Goal: Task Accomplishment & Management: Use online tool/utility

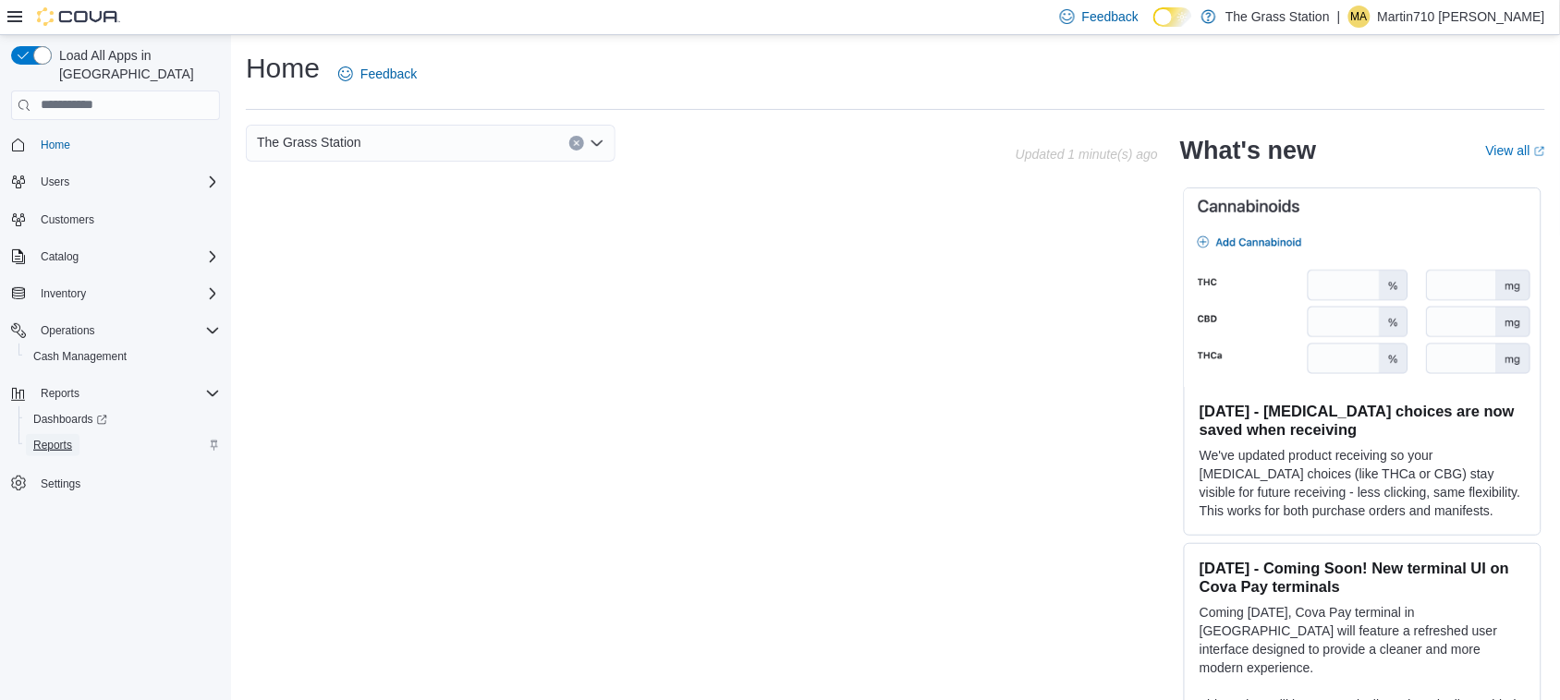
drag, startPoint x: 42, startPoint y: 434, endPoint x: 194, endPoint y: 428, distance: 152.6
click at [43, 434] on span "Reports" at bounding box center [52, 445] width 39 height 22
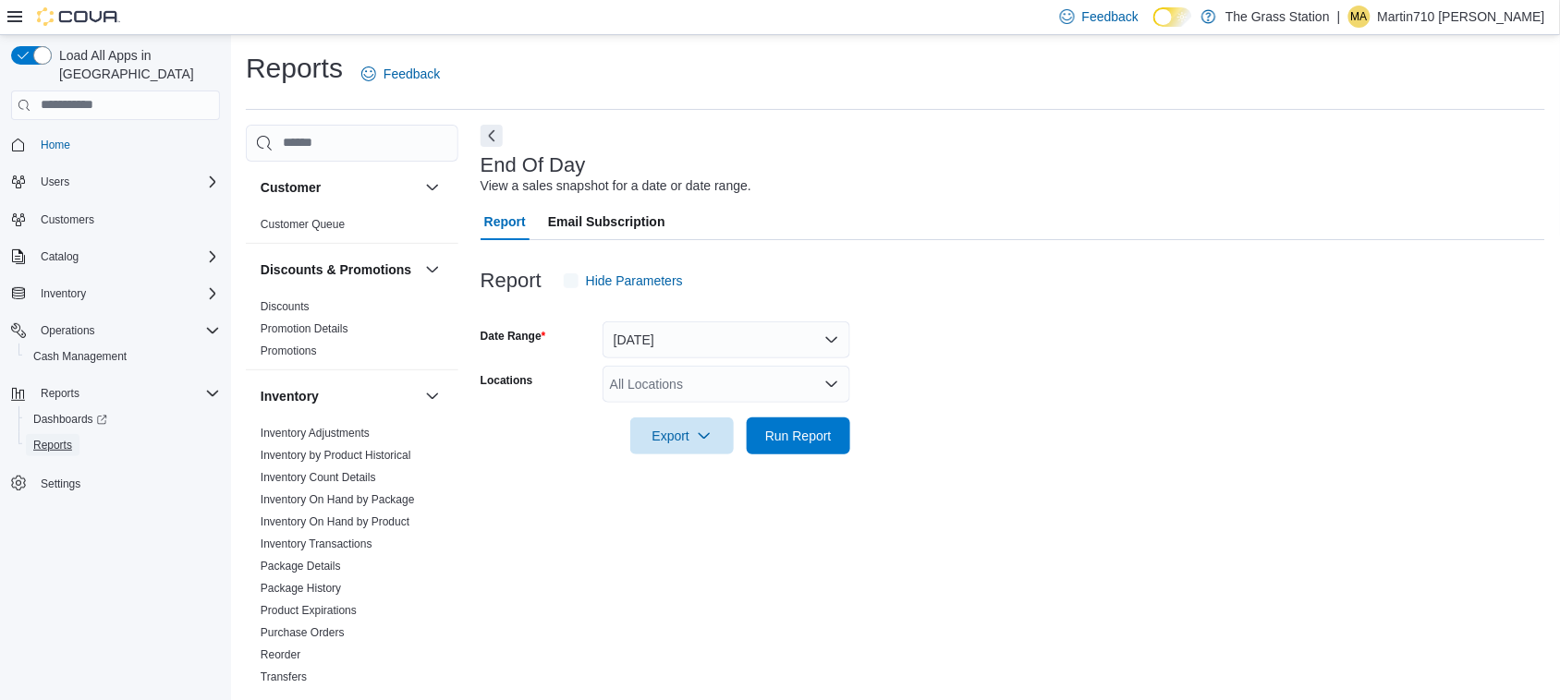
scroll to position [1, 0]
click at [695, 394] on div "All Locations" at bounding box center [726, 383] width 248 height 37
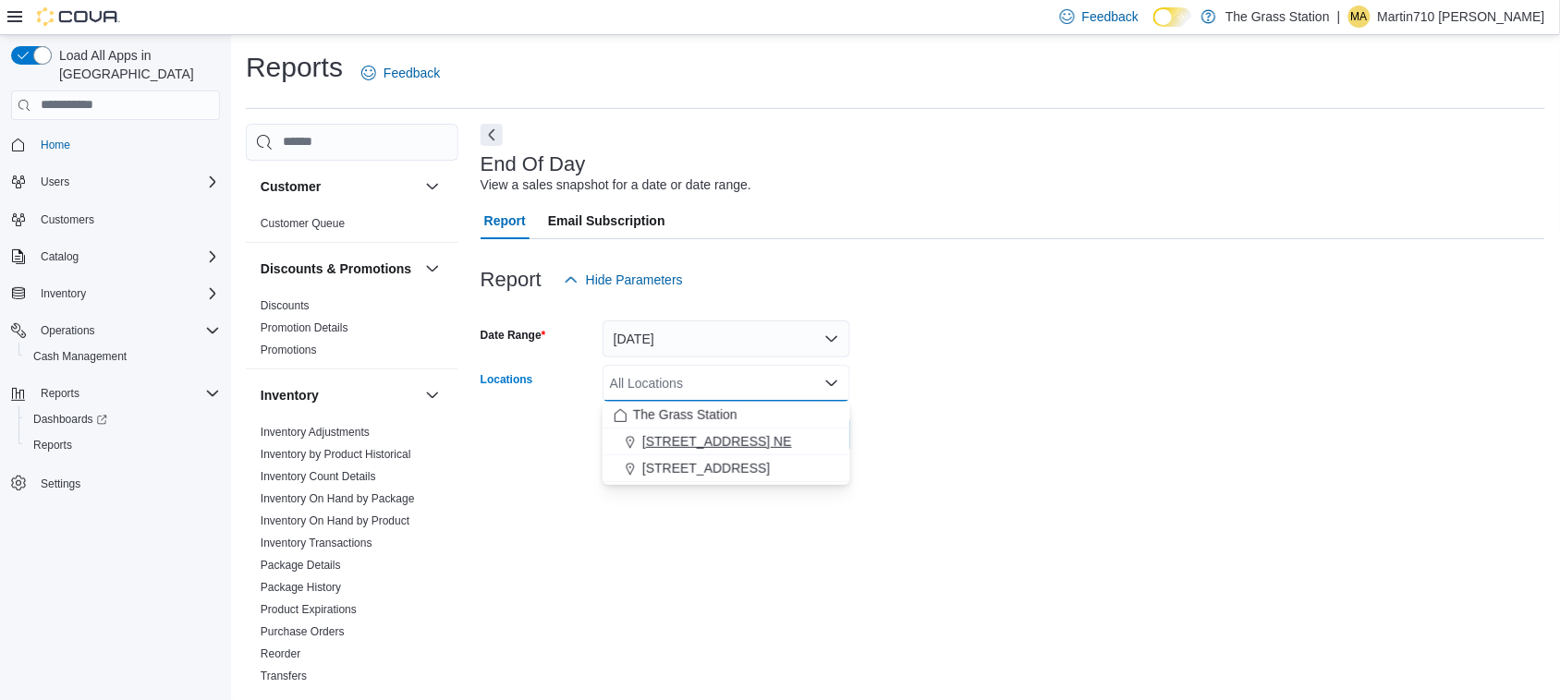
click at [717, 449] on span "[STREET_ADDRESS] NE" at bounding box center [717, 441] width 150 height 18
click at [827, 430] on button "[STREET_ADDRESS]" at bounding box center [726, 442] width 248 height 27
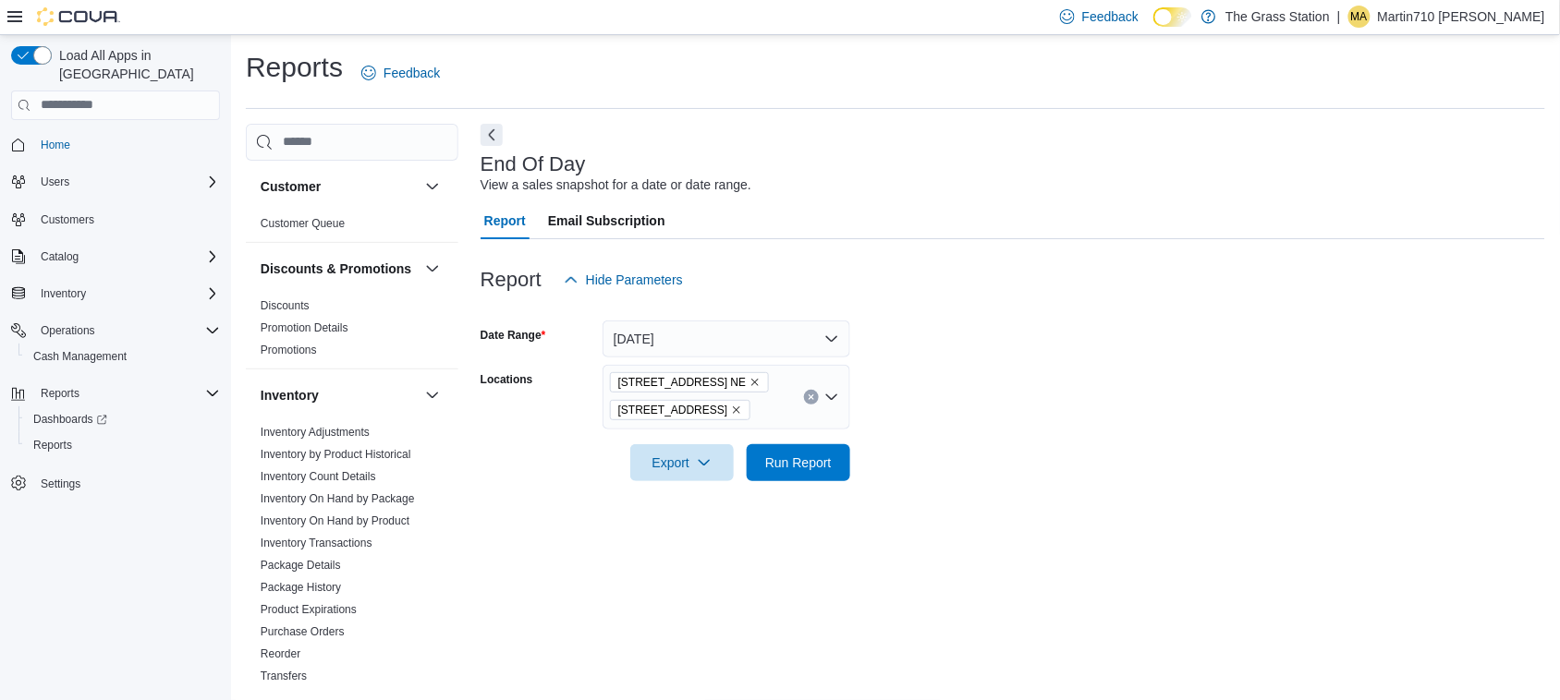
click at [1018, 361] on form "Date Range [DATE] Locations [STREET_ADDRESS] NE [STREET_ADDRESS] Export Run Rep…" at bounding box center [1012, 389] width 1064 height 183
click at [810, 460] on span "Run Report" at bounding box center [798, 462] width 67 height 18
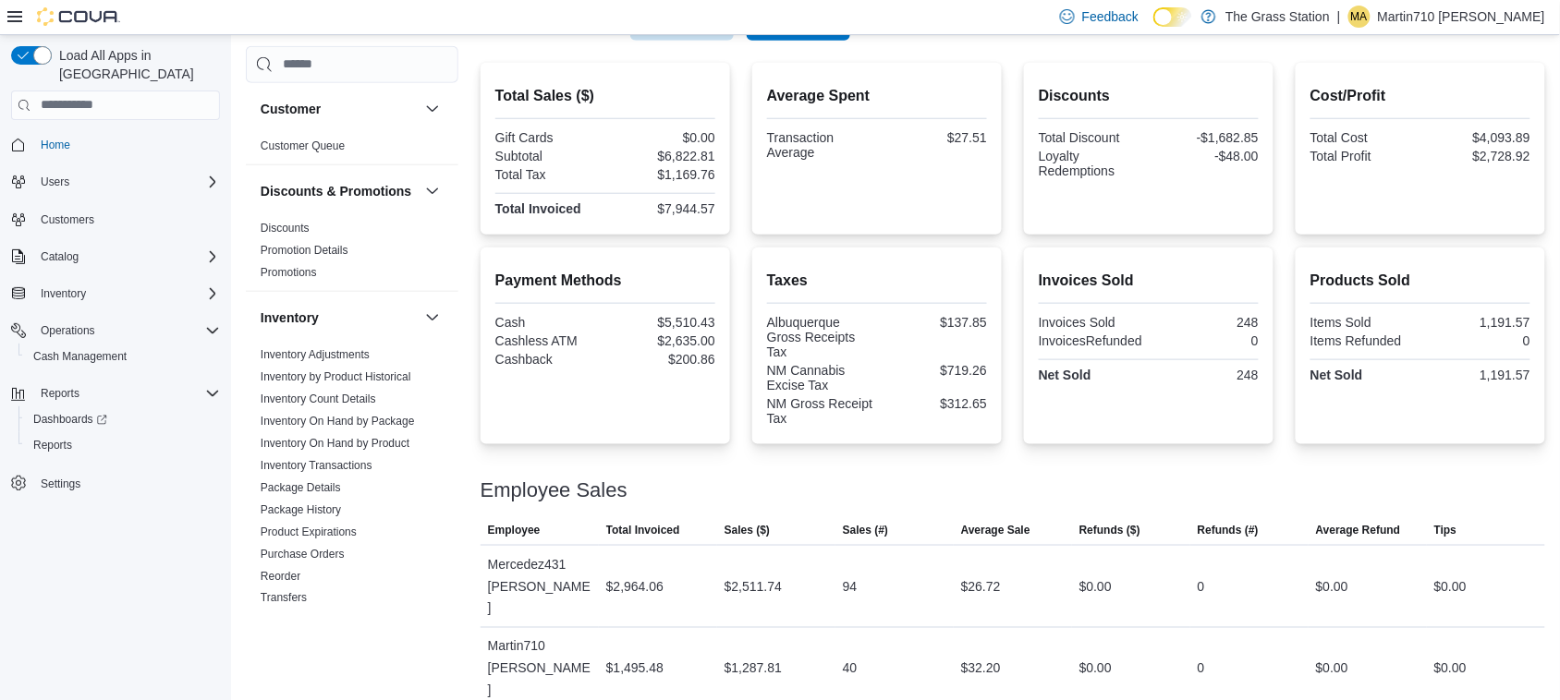
scroll to position [463, 0]
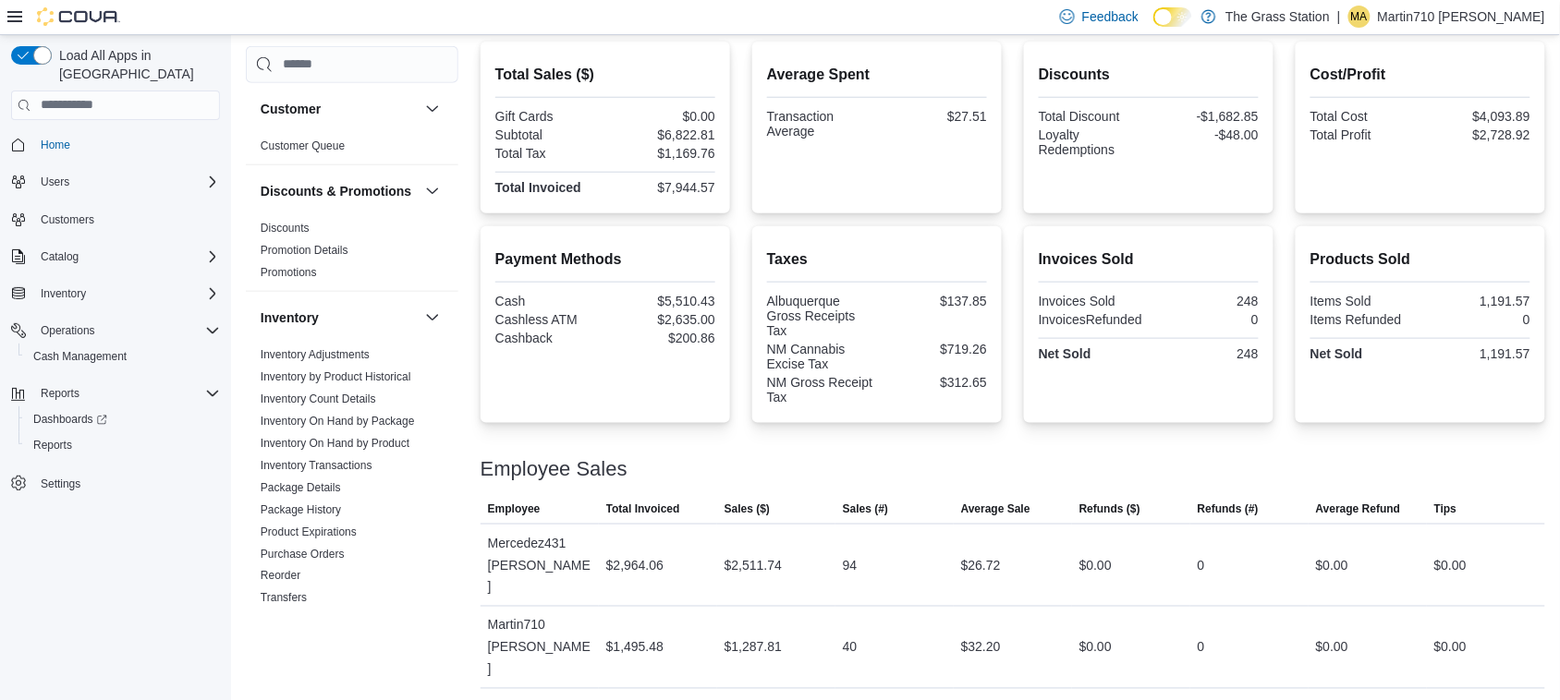
drag, startPoint x: 1212, startPoint y: 442, endPoint x: 737, endPoint y: 324, distance: 489.2
click at [1018, 442] on div at bounding box center [1012, 447] width 1064 height 22
click at [713, 317] on div "$2,635.00" at bounding box center [662, 319] width 106 height 15
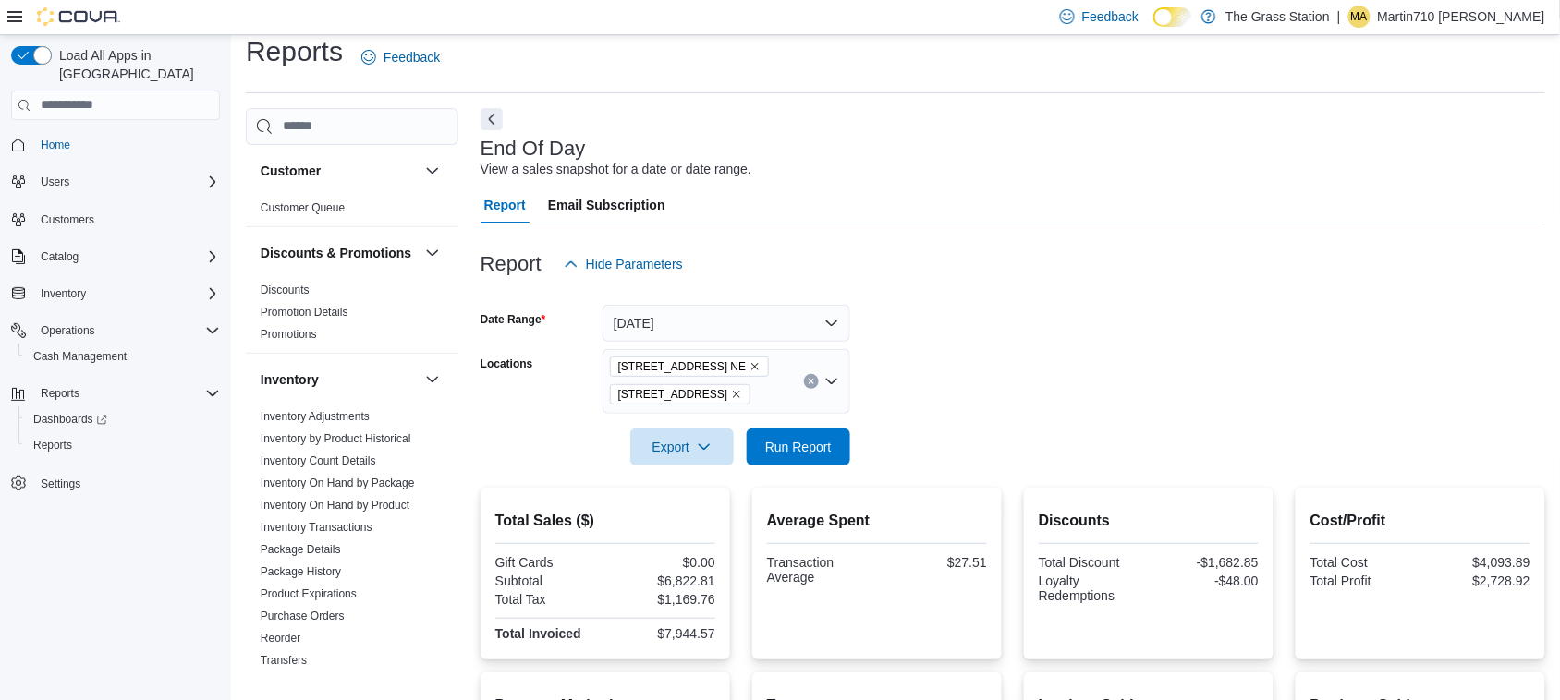
scroll to position [0, 0]
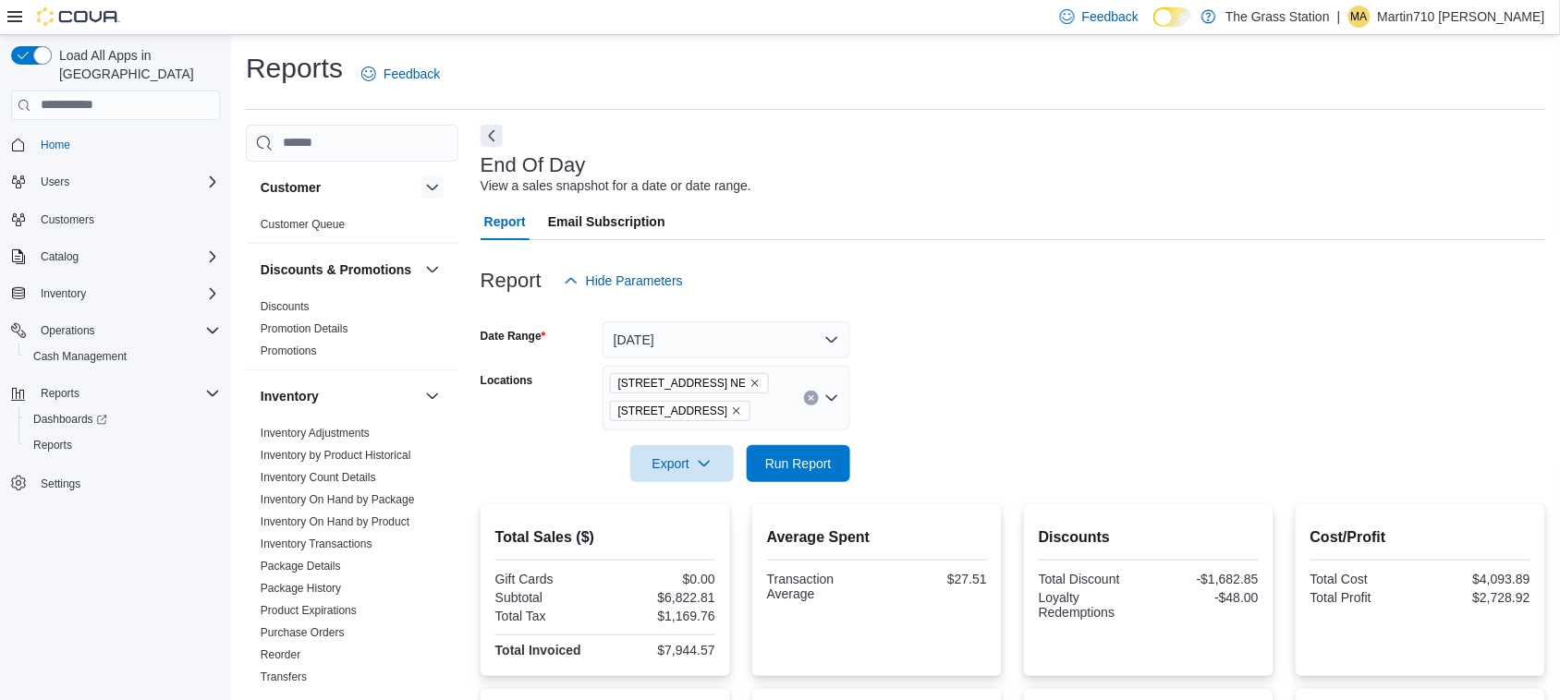
click at [421, 192] on button "button" at bounding box center [432, 187] width 22 height 22
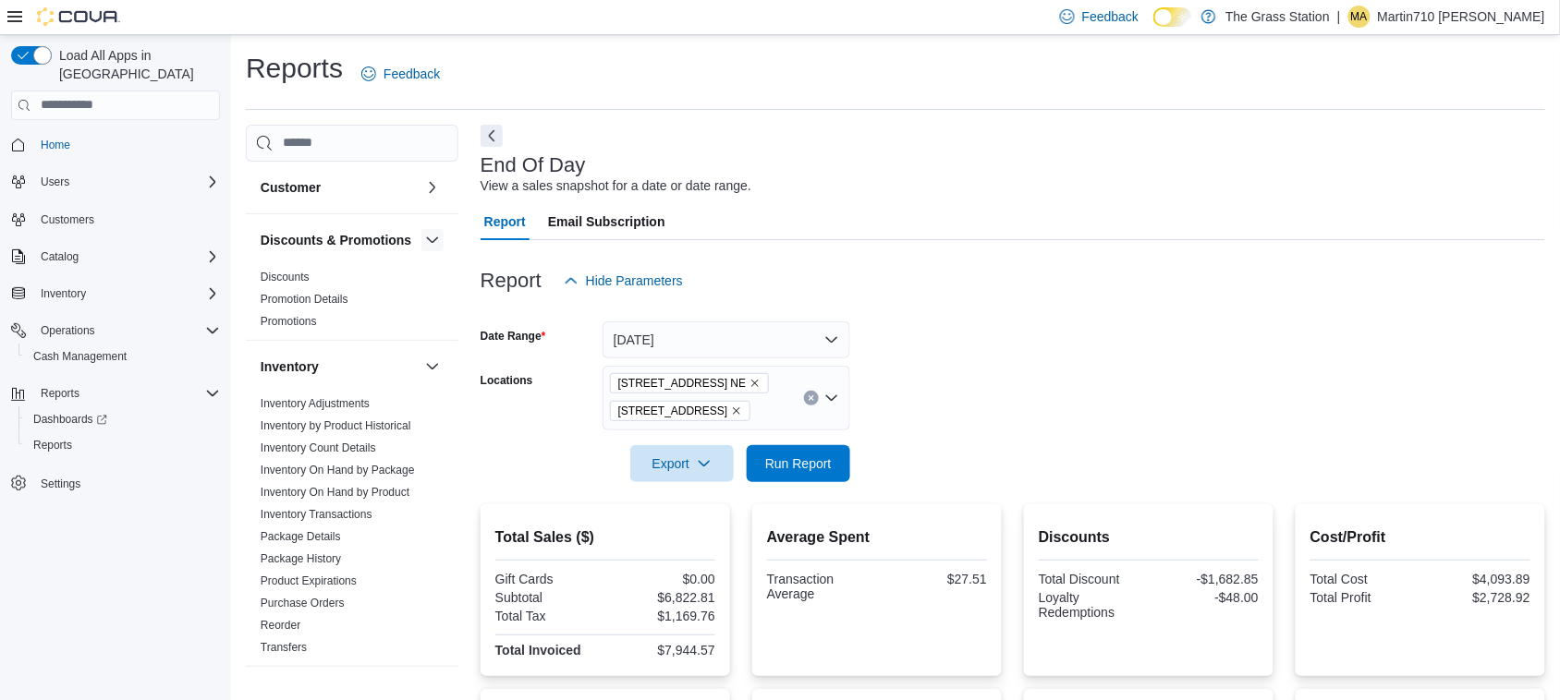
click at [421, 247] on button "button" at bounding box center [432, 240] width 22 height 22
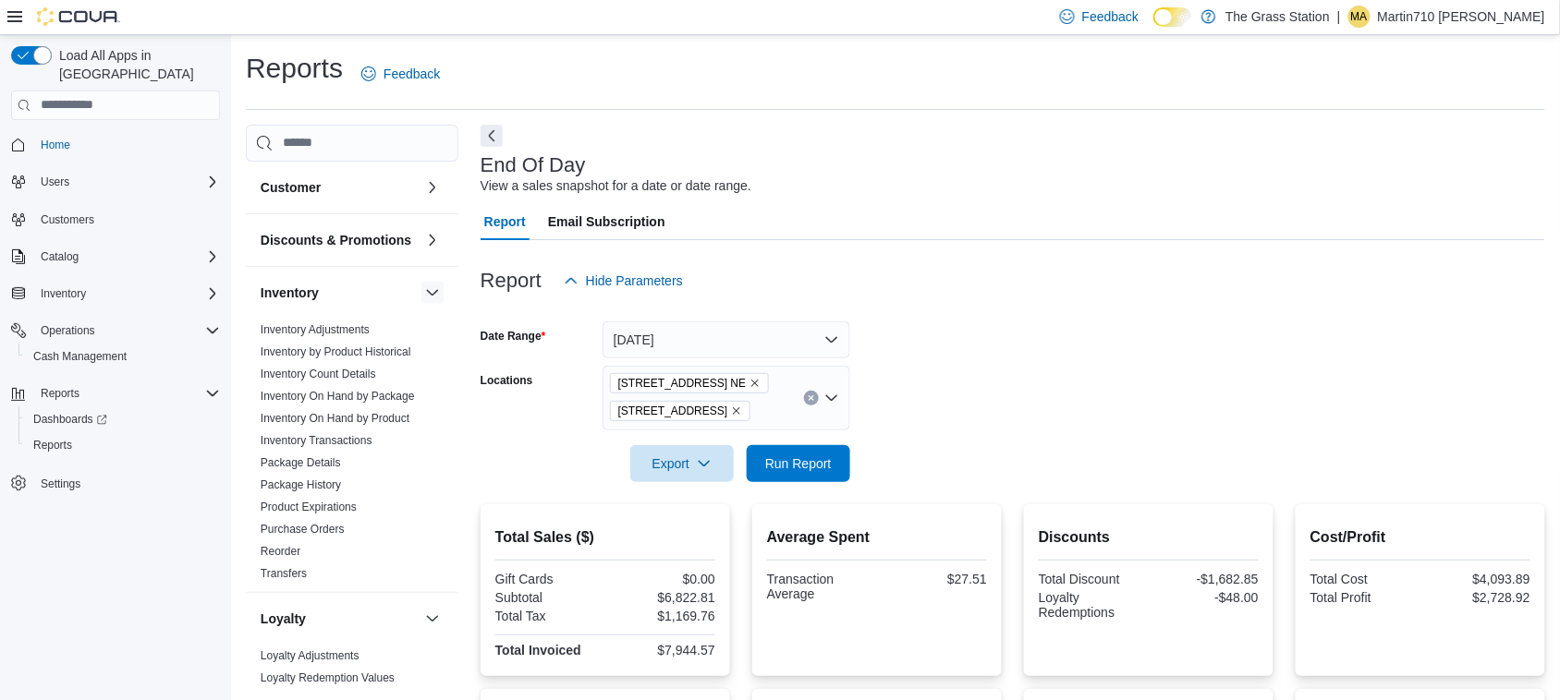
click at [421, 298] on button "button" at bounding box center [432, 293] width 22 height 22
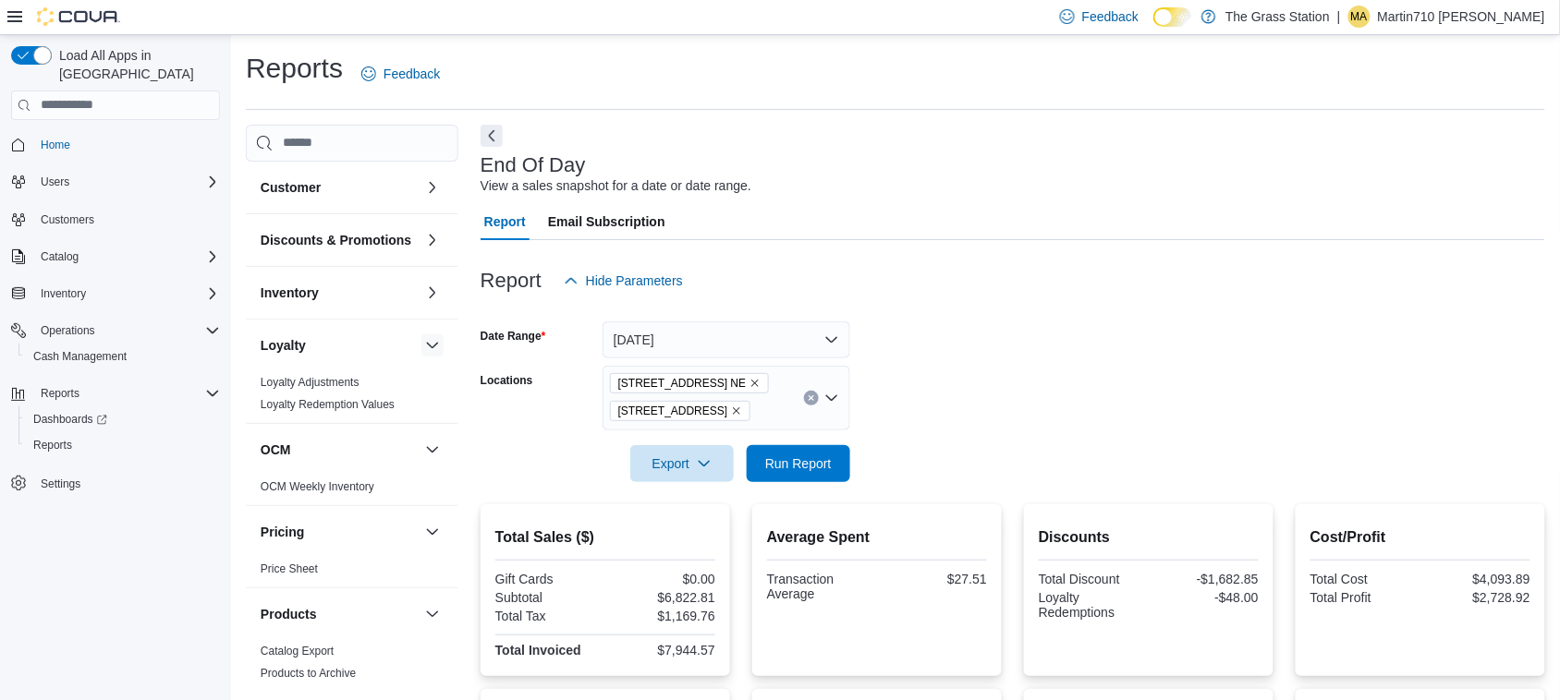
click at [421, 357] on button "button" at bounding box center [432, 345] width 22 height 22
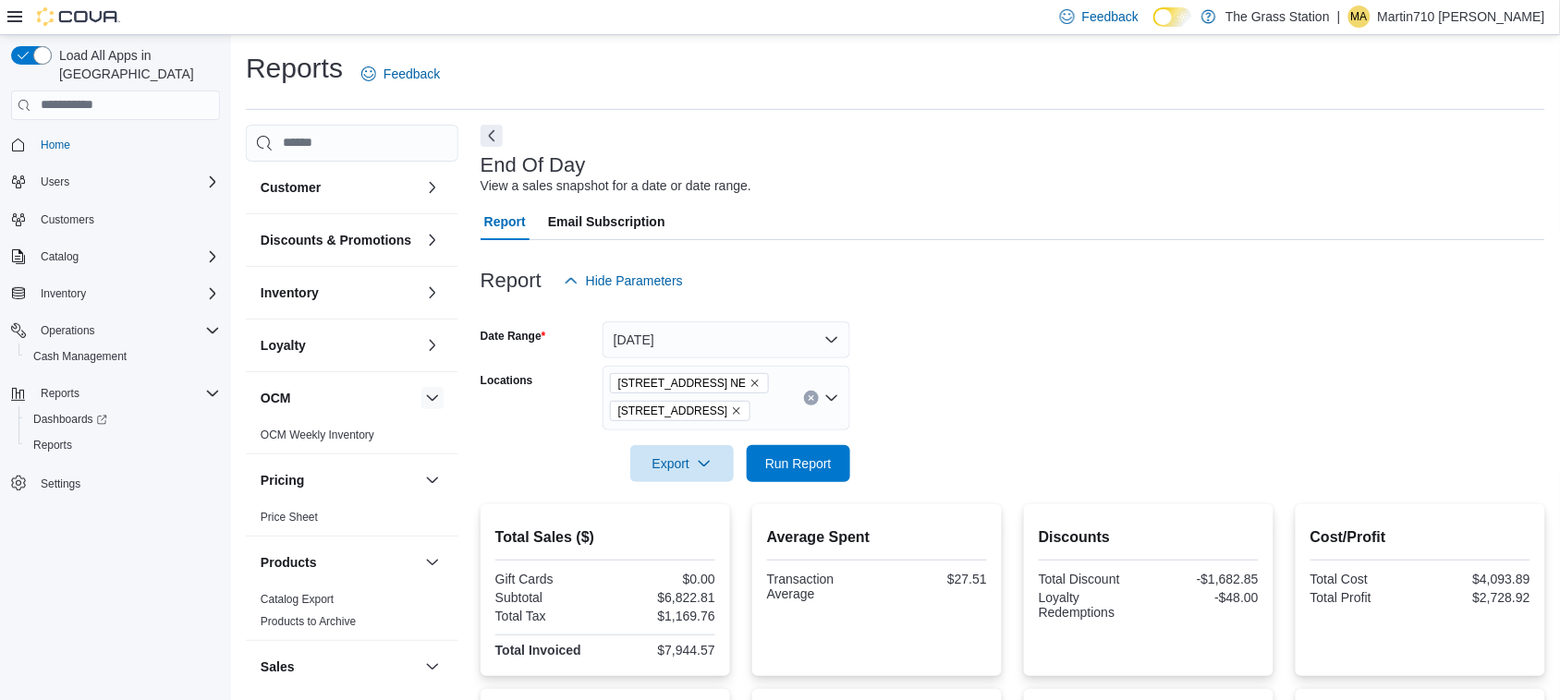
click at [421, 409] on button "button" at bounding box center [432, 398] width 22 height 22
click at [421, 462] on button "button" at bounding box center [432, 451] width 22 height 22
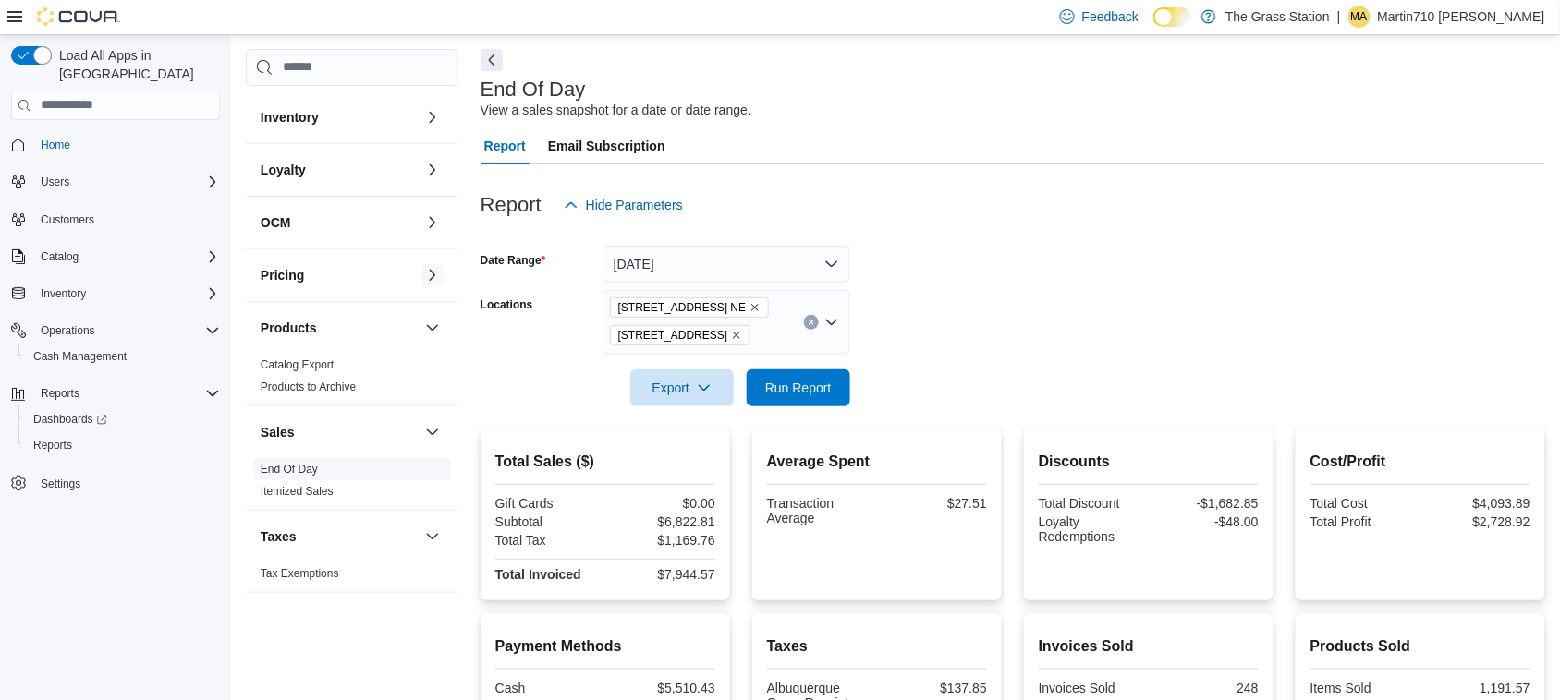
scroll to position [116, 0]
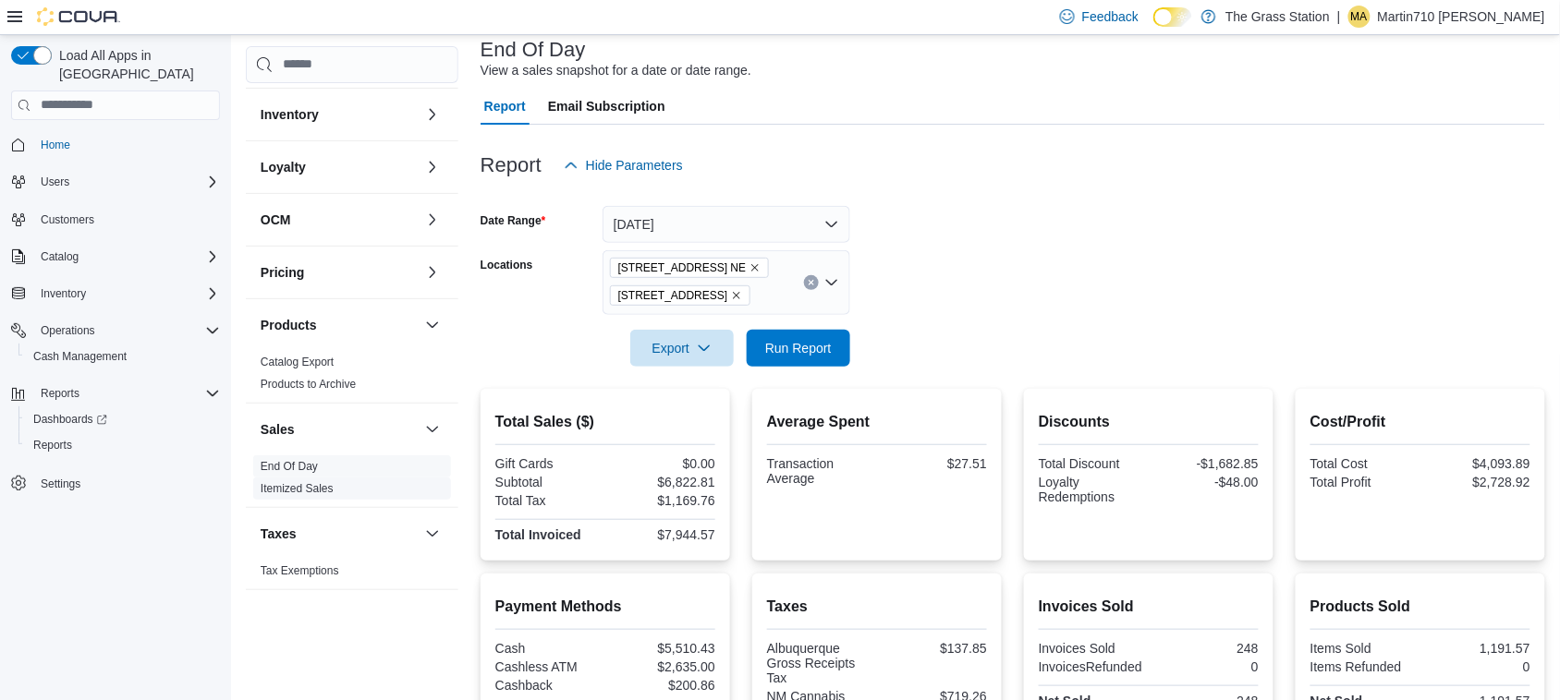
click at [311, 486] on link "Itemized Sales" at bounding box center [297, 488] width 73 height 13
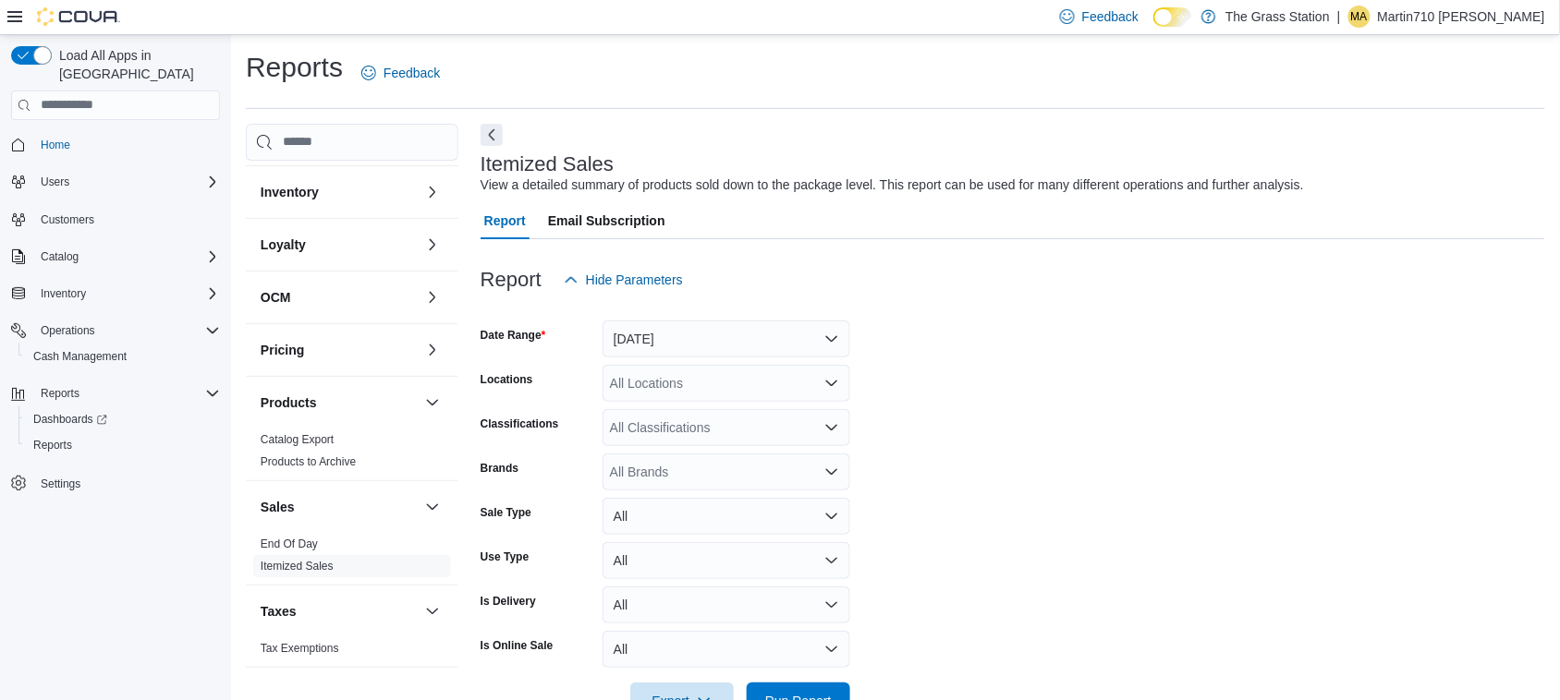
scroll to position [43, 0]
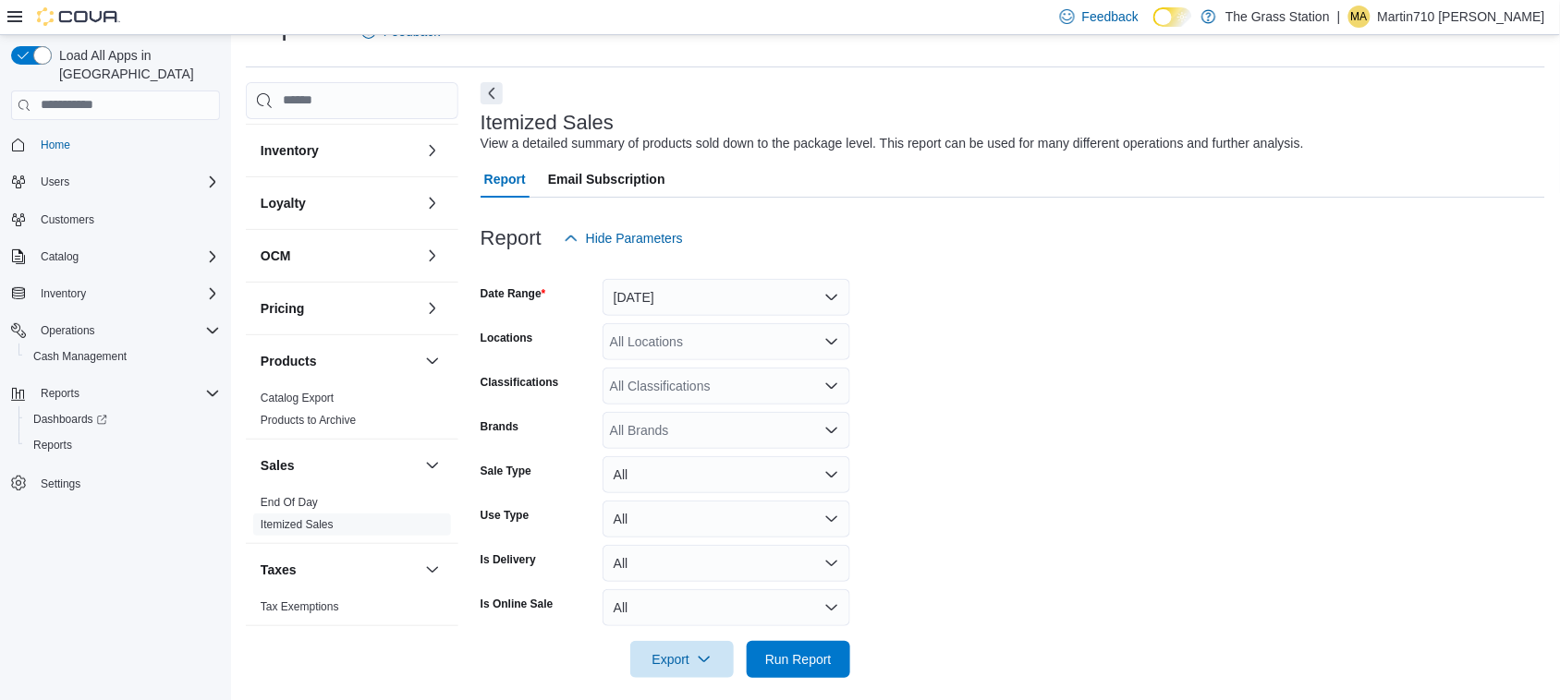
click at [698, 338] on div "All Locations" at bounding box center [726, 341] width 248 height 37
click at [700, 394] on span "[STREET_ADDRESS] NE" at bounding box center [717, 400] width 150 height 18
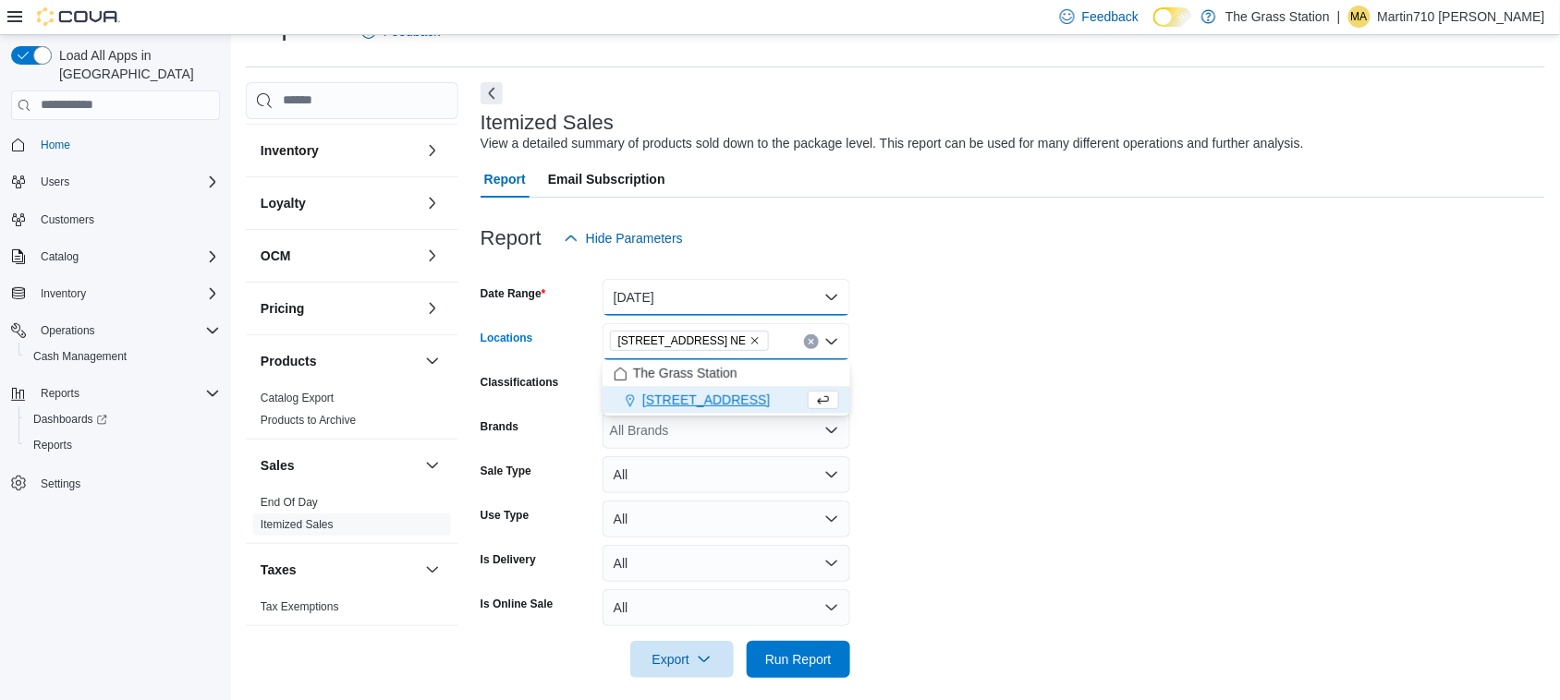
click at [746, 283] on button "[DATE]" at bounding box center [726, 297] width 248 height 37
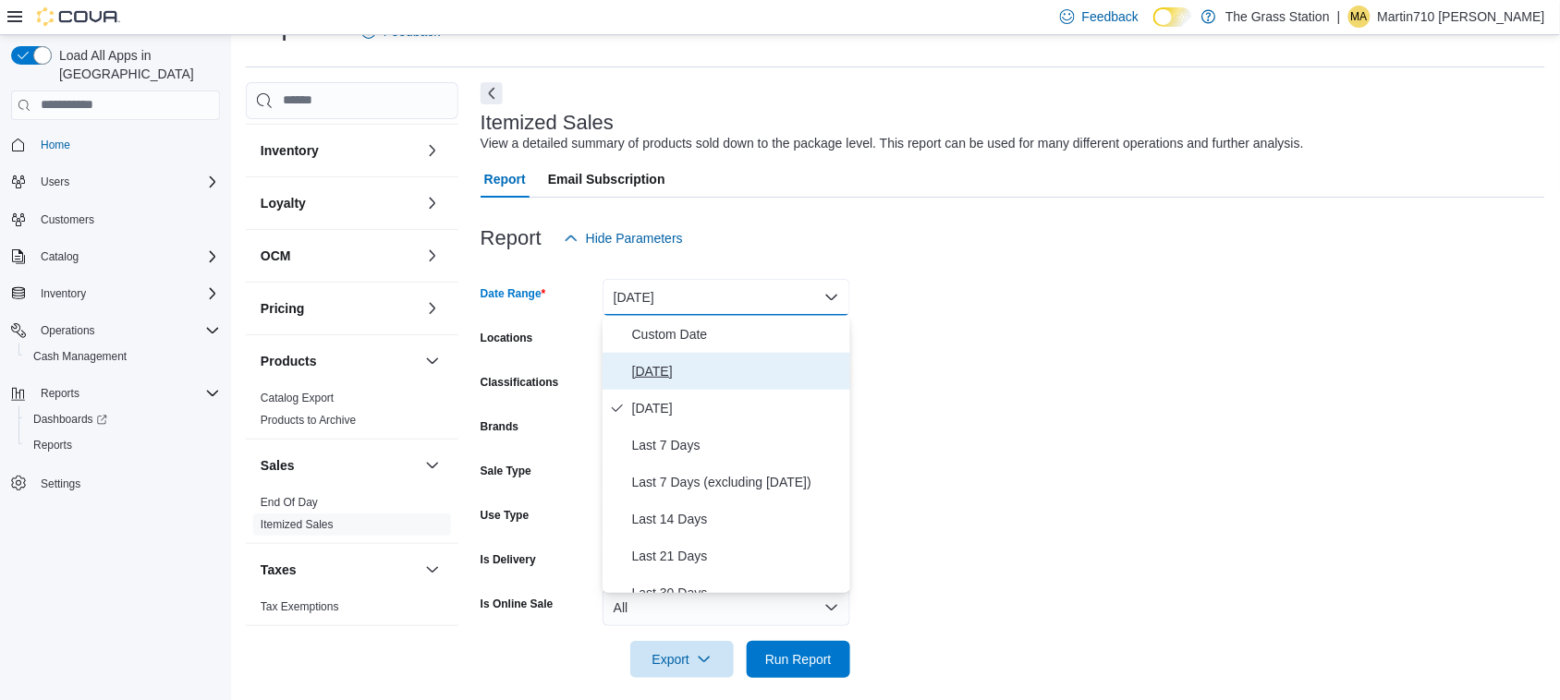
click at [691, 370] on span "[DATE]" at bounding box center [737, 371] width 211 height 22
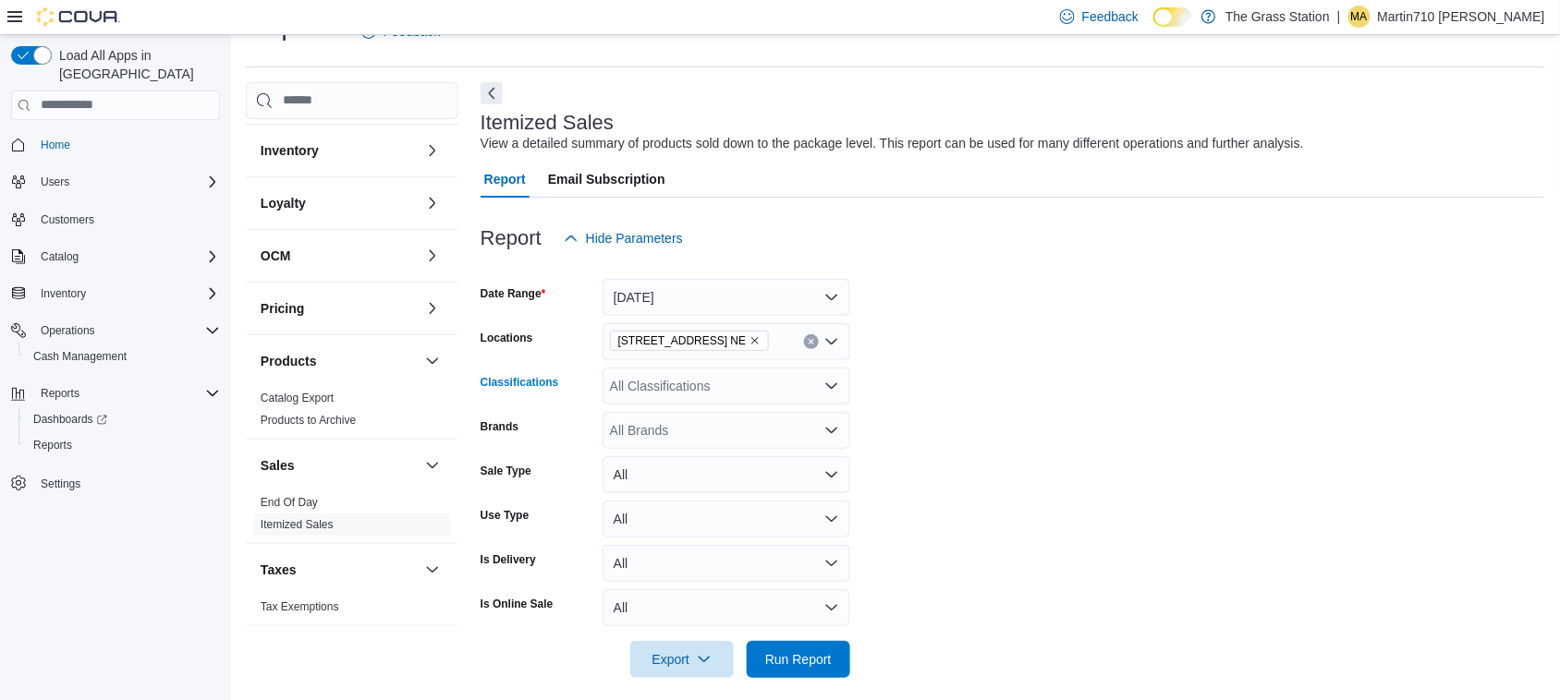
click at [717, 383] on div "All Classifications" at bounding box center [726, 386] width 248 height 37
drag, startPoint x: 893, startPoint y: 362, endPoint x: 899, endPoint y: 403, distance: 41.2
click at [896, 363] on form "Date Range [DATE] Locations [STREET_ADDRESS] NE Classifications All Classificat…" at bounding box center [1012, 467] width 1064 height 421
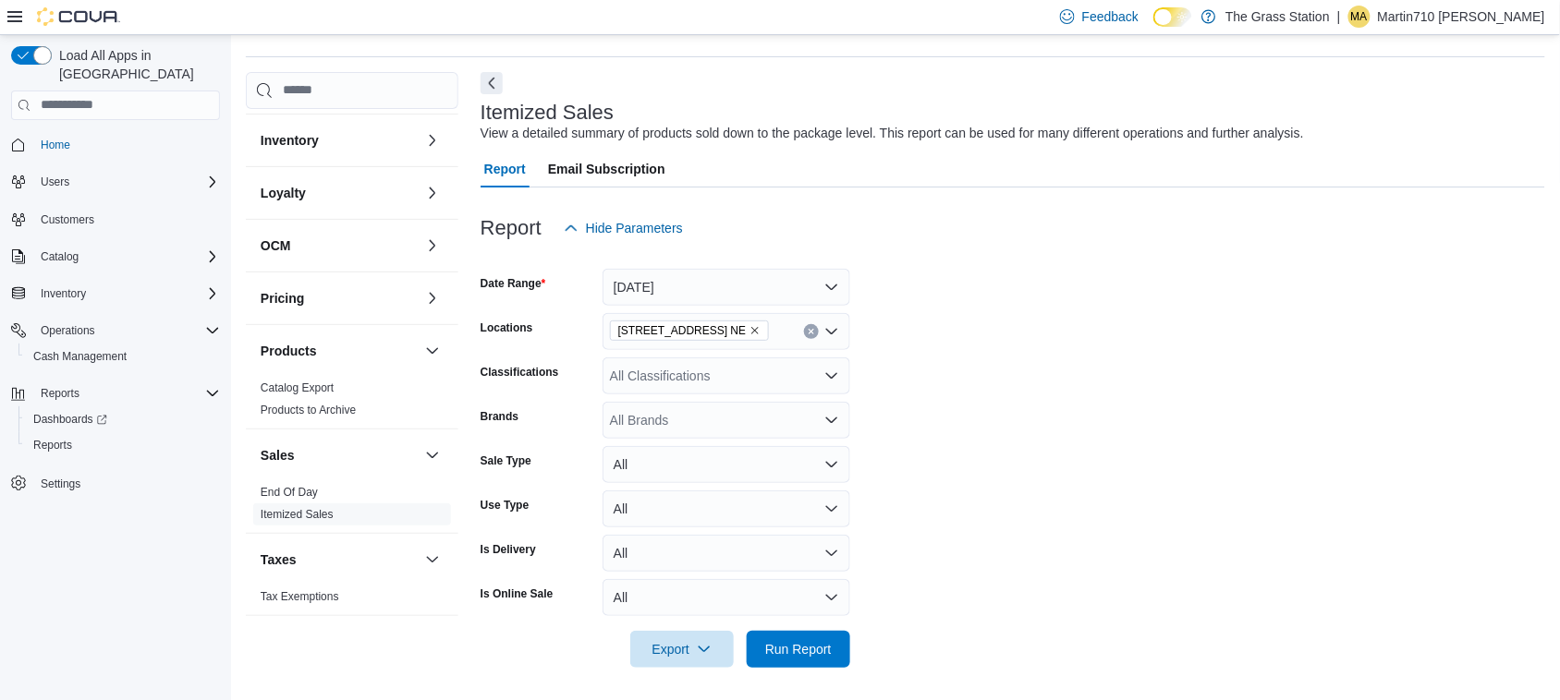
scroll to position [56, 0]
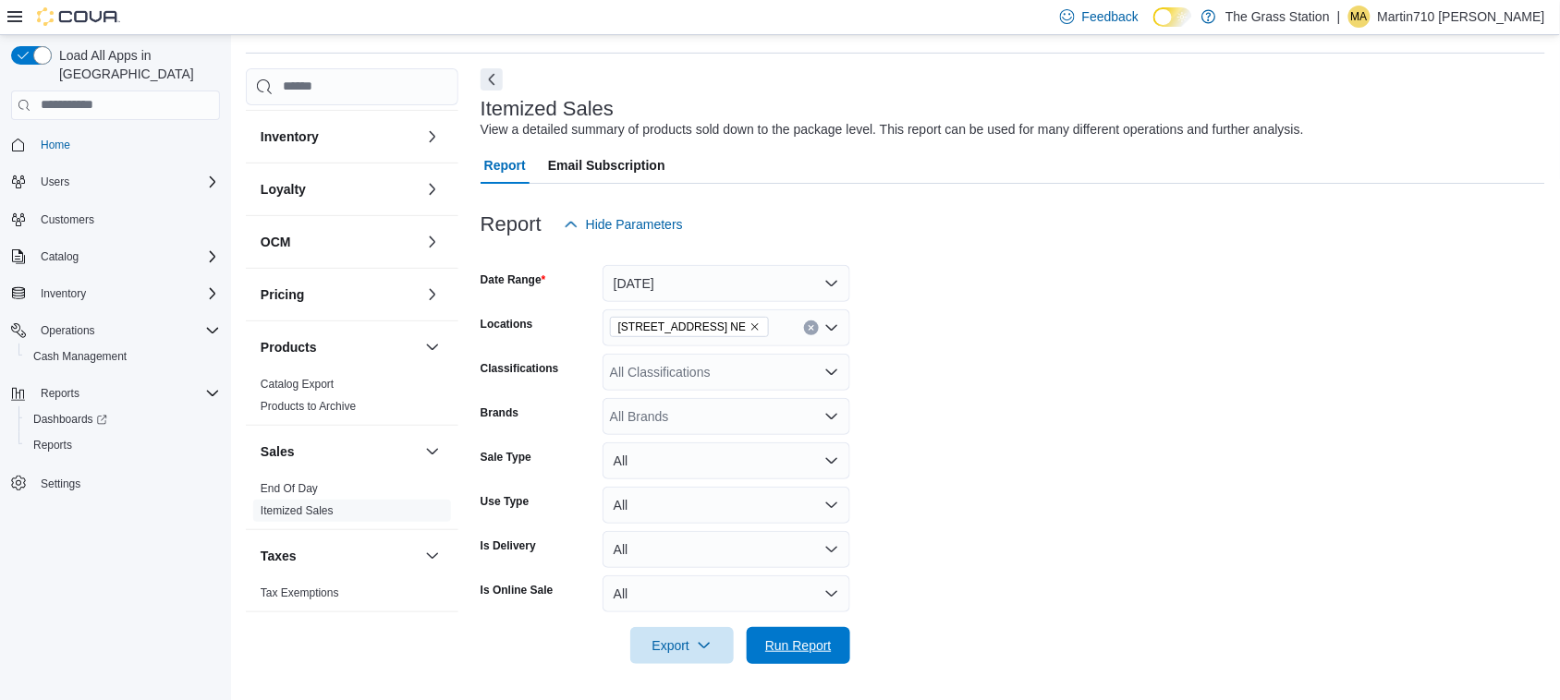
click at [801, 651] on span "Run Report" at bounding box center [798, 646] width 67 height 18
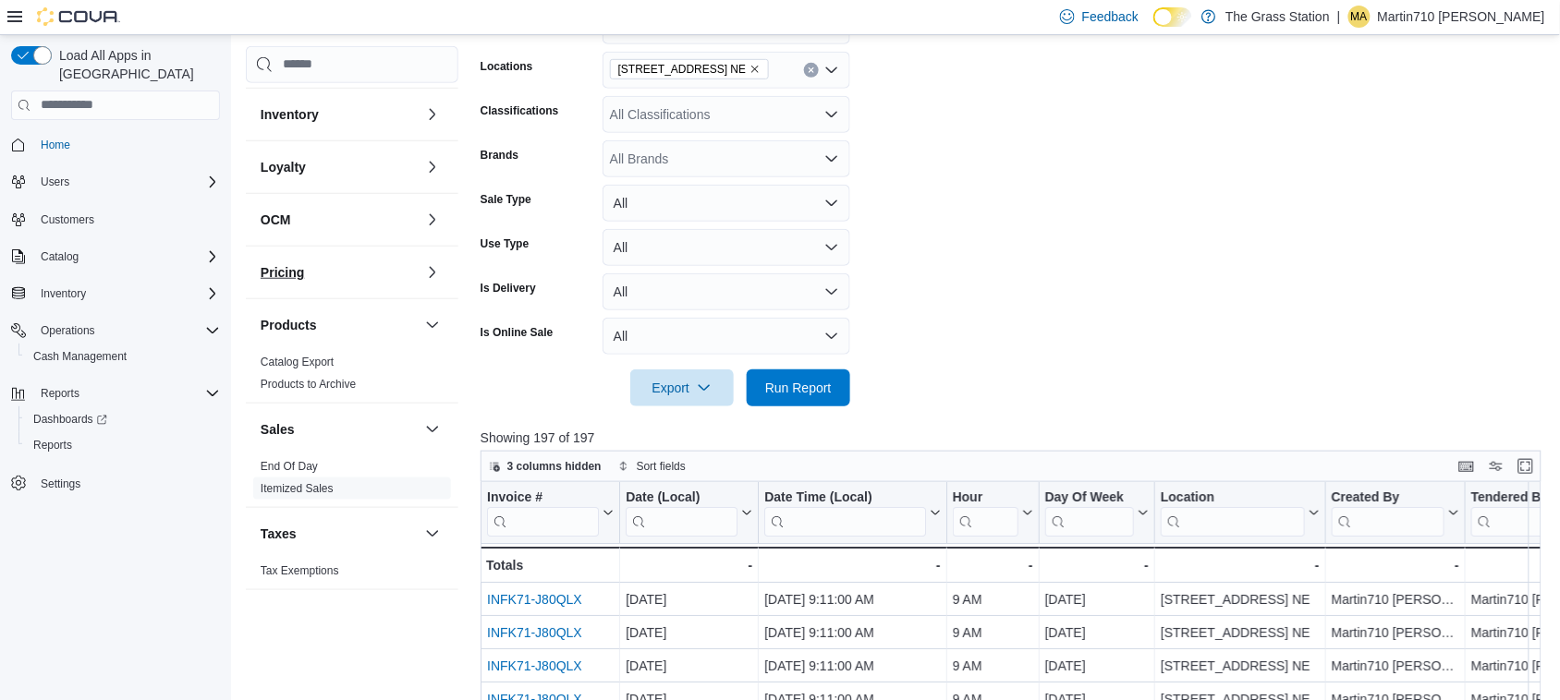
scroll to position [462, 0]
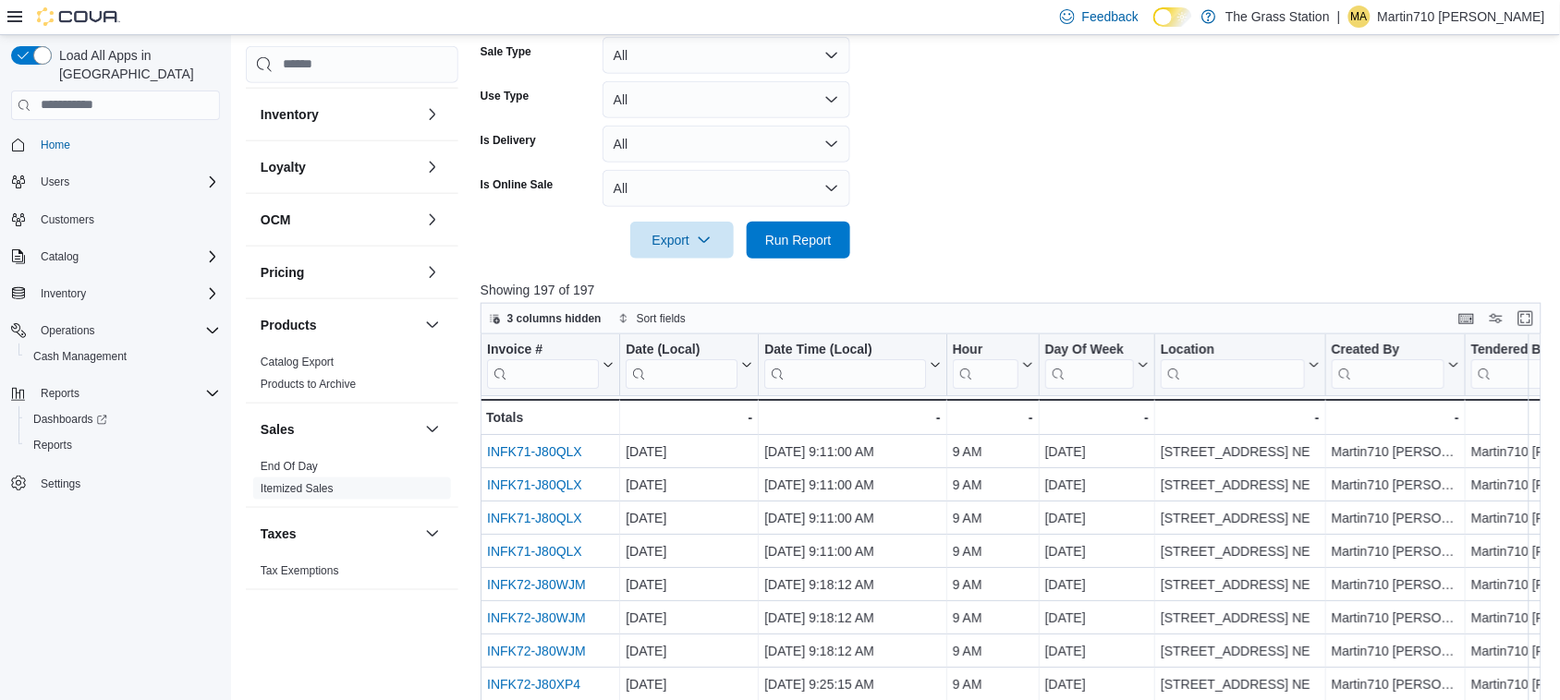
click at [292, 468] on link "End Of Day" at bounding box center [289, 466] width 57 height 13
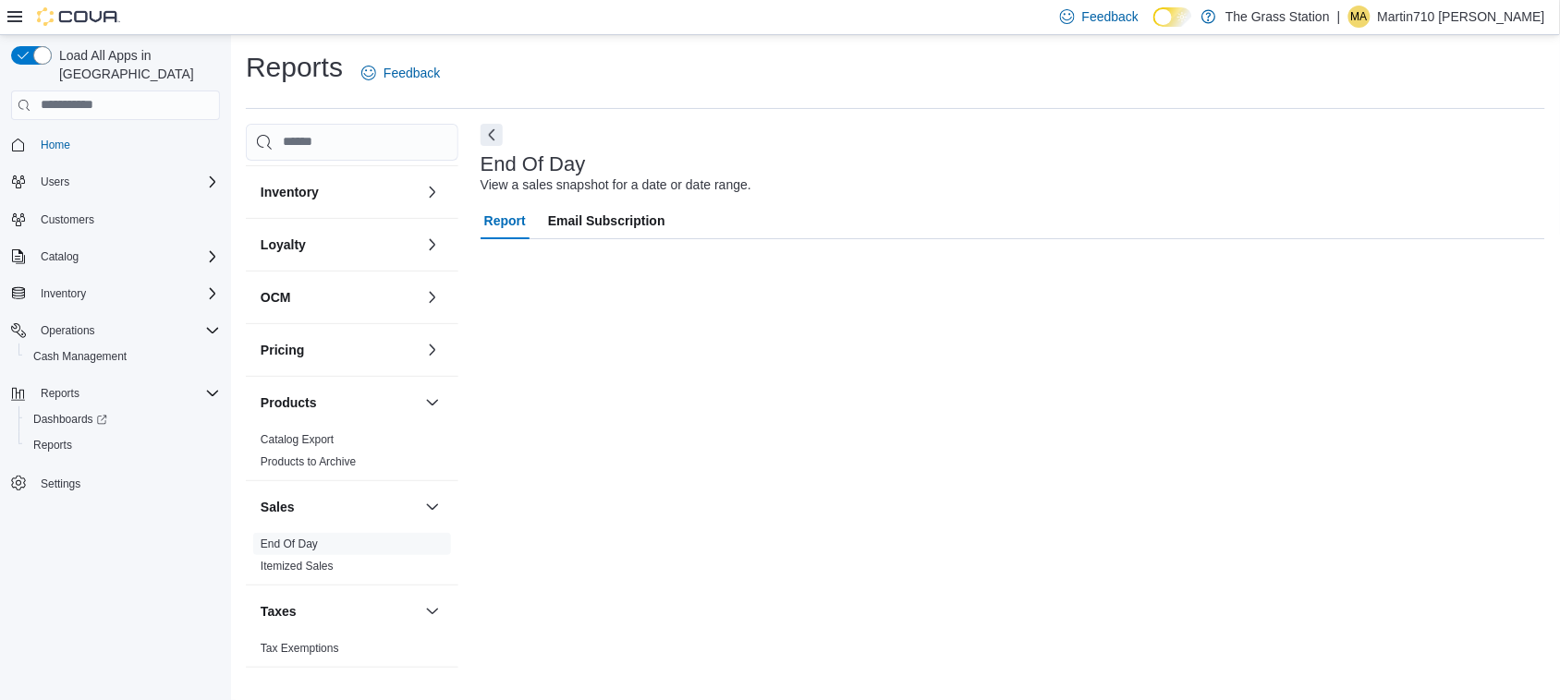
scroll to position [1, 0]
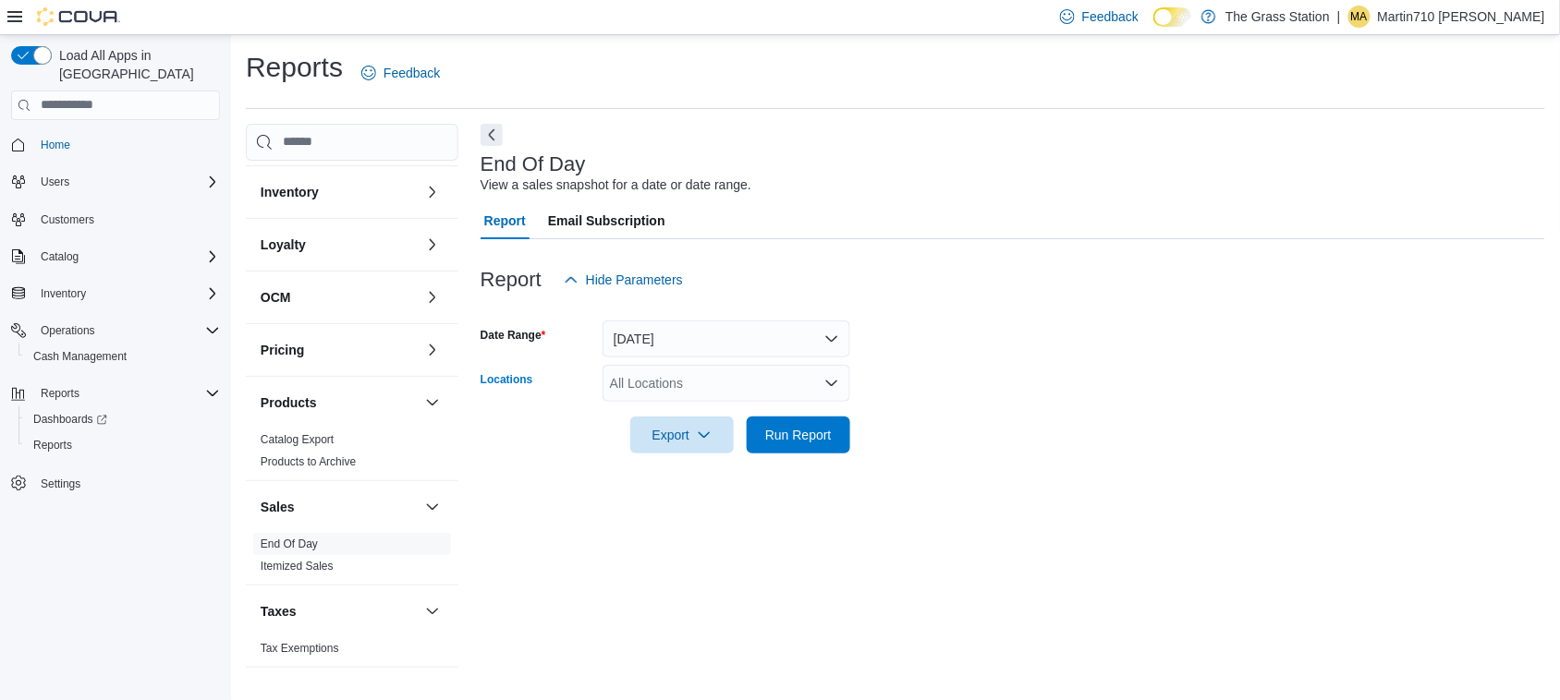
drag, startPoint x: 704, startPoint y: 372, endPoint x: 709, endPoint y: 393, distance: 20.8
click at [705, 374] on div "All Locations" at bounding box center [726, 383] width 248 height 37
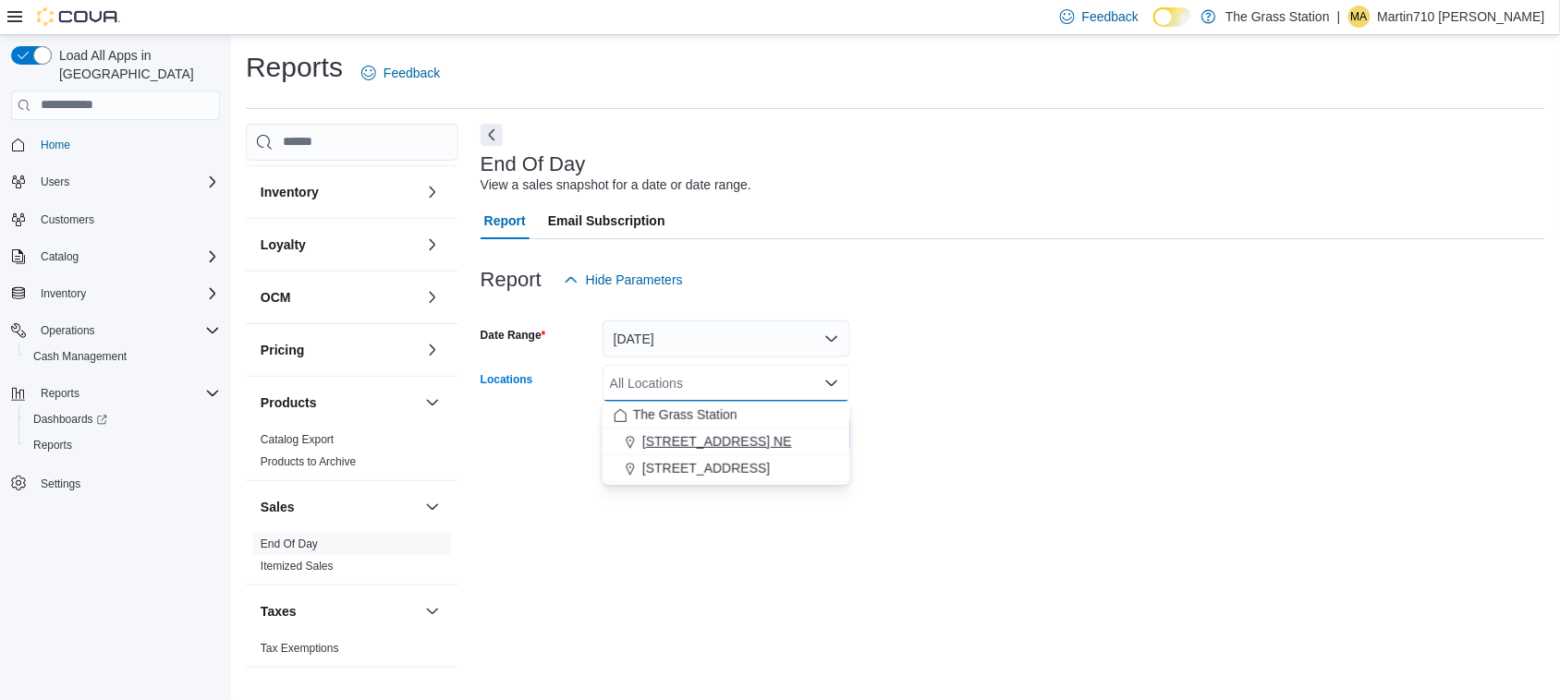
click at [722, 442] on span "[STREET_ADDRESS] NE" at bounding box center [717, 441] width 150 height 18
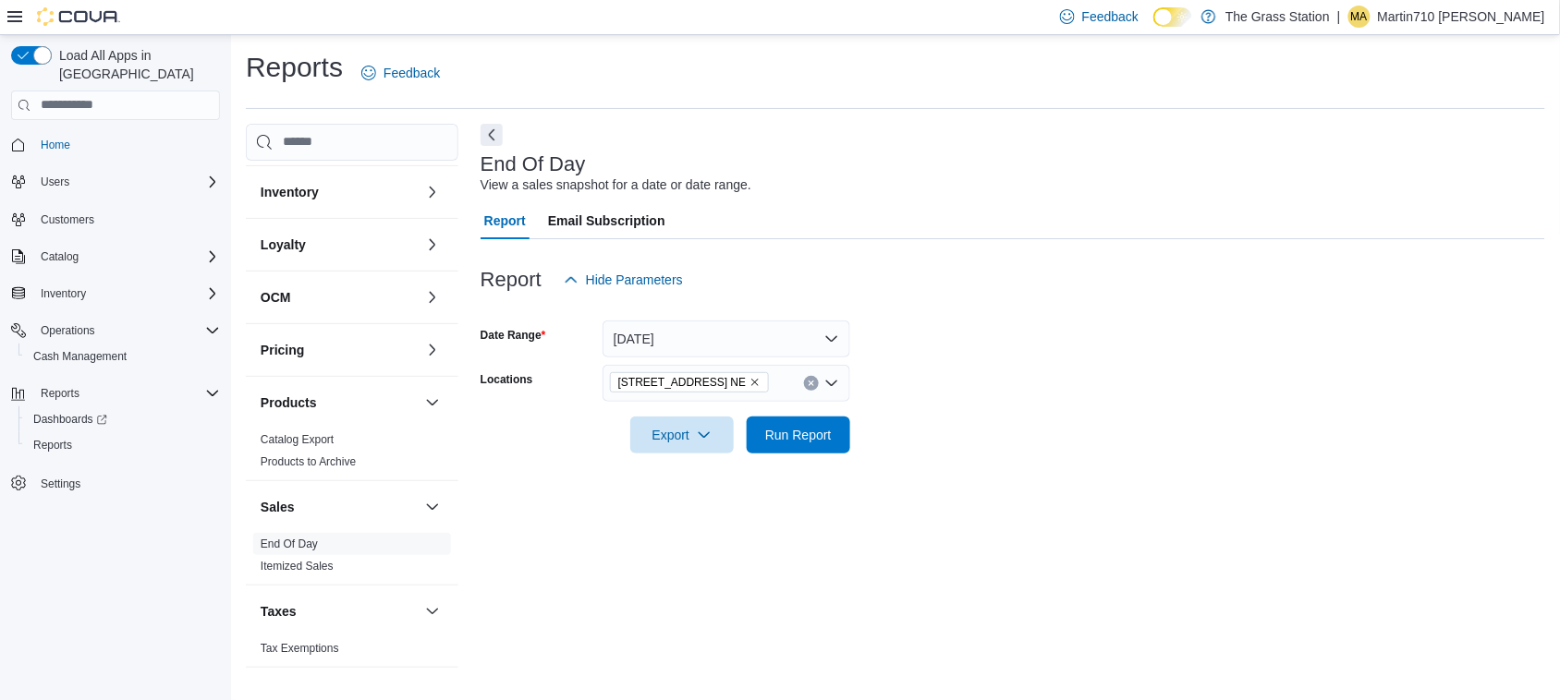
click at [824, 517] on div "End Of Day View a sales snapshot for a date or date range. Report Email Subscri…" at bounding box center [1012, 405] width 1064 height 563
drag, startPoint x: 809, startPoint y: 456, endPoint x: 811, endPoint y: 441, distance: 15.0
click at [809, 453] on div "Report Hide Parameters Date Range [DATE] Locations [STREET_ADDRESS] NE Export R…" at bounding box center [1012, 357] width 1064 height 237
click at [813, 437] on span "Run Report" at bounding box center [798, 434] width 67 height 18
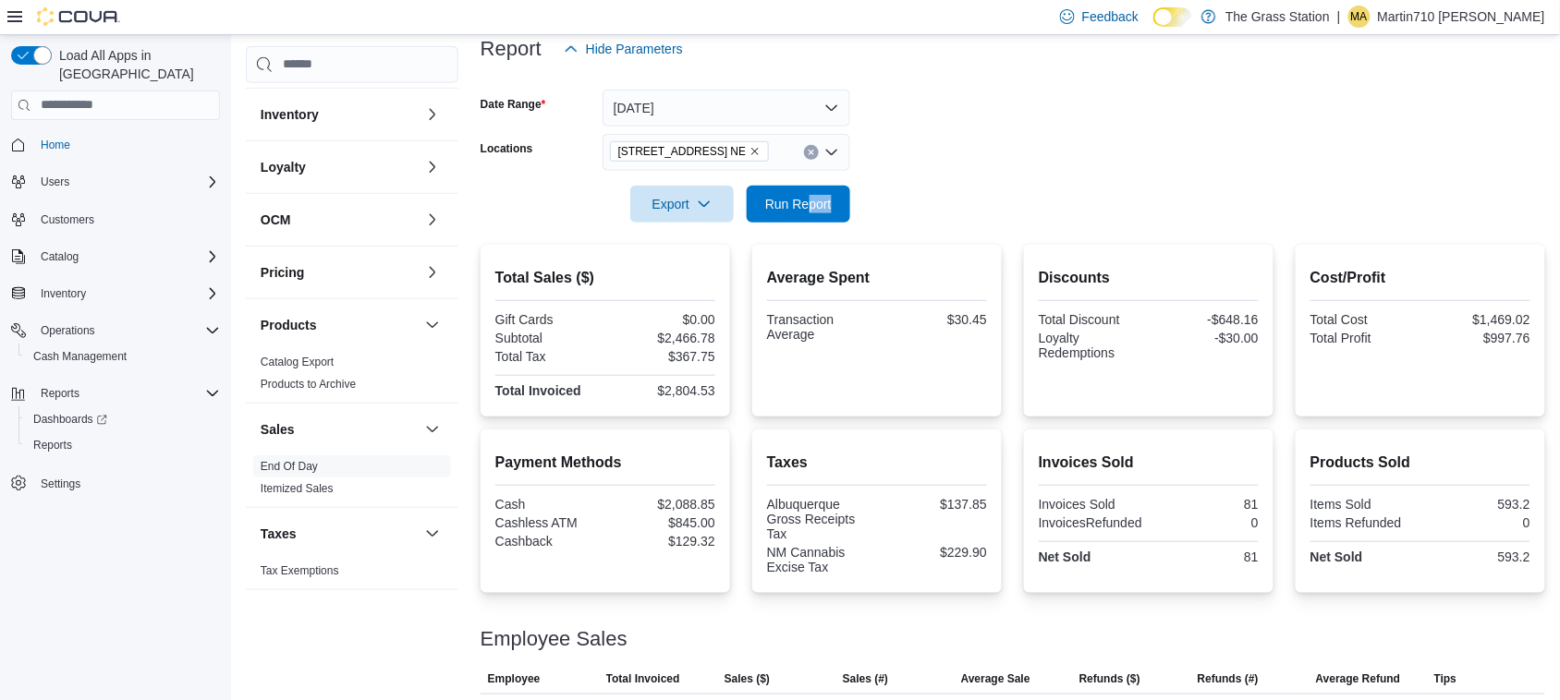
scroll to position [316, 0]
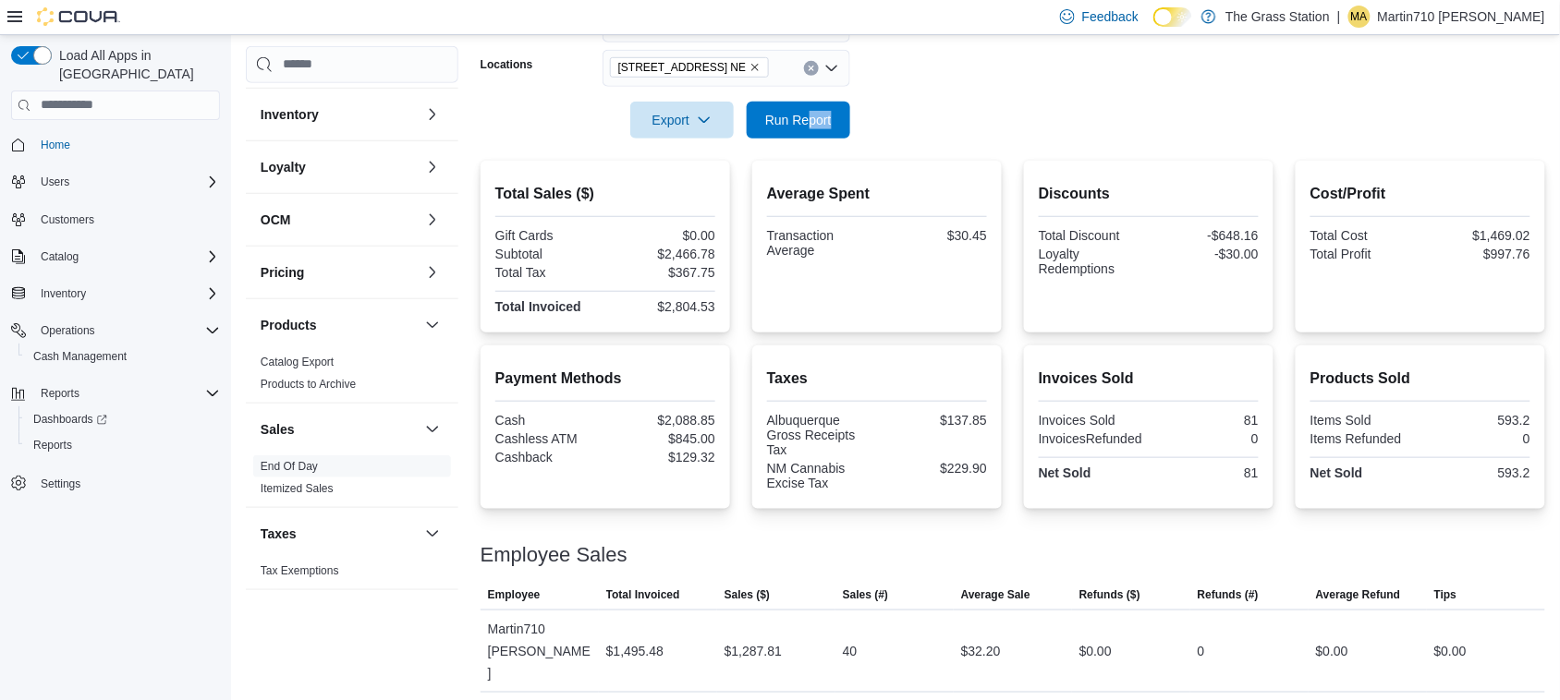
click at [852, 114] on form "Date Range [DATE] Locations [STREET_ADDRESS] NE Export Run Report" at bounding box center [1012, 60] width 1064 height 155
click at [810, 113] on span "Run Report" at bounding box center [798, 119] width 67 height 18
click at [1509, 18] on p "Martin710 [PERSON_NAME]" at bounding box center [1461, 17] width 167 height 22
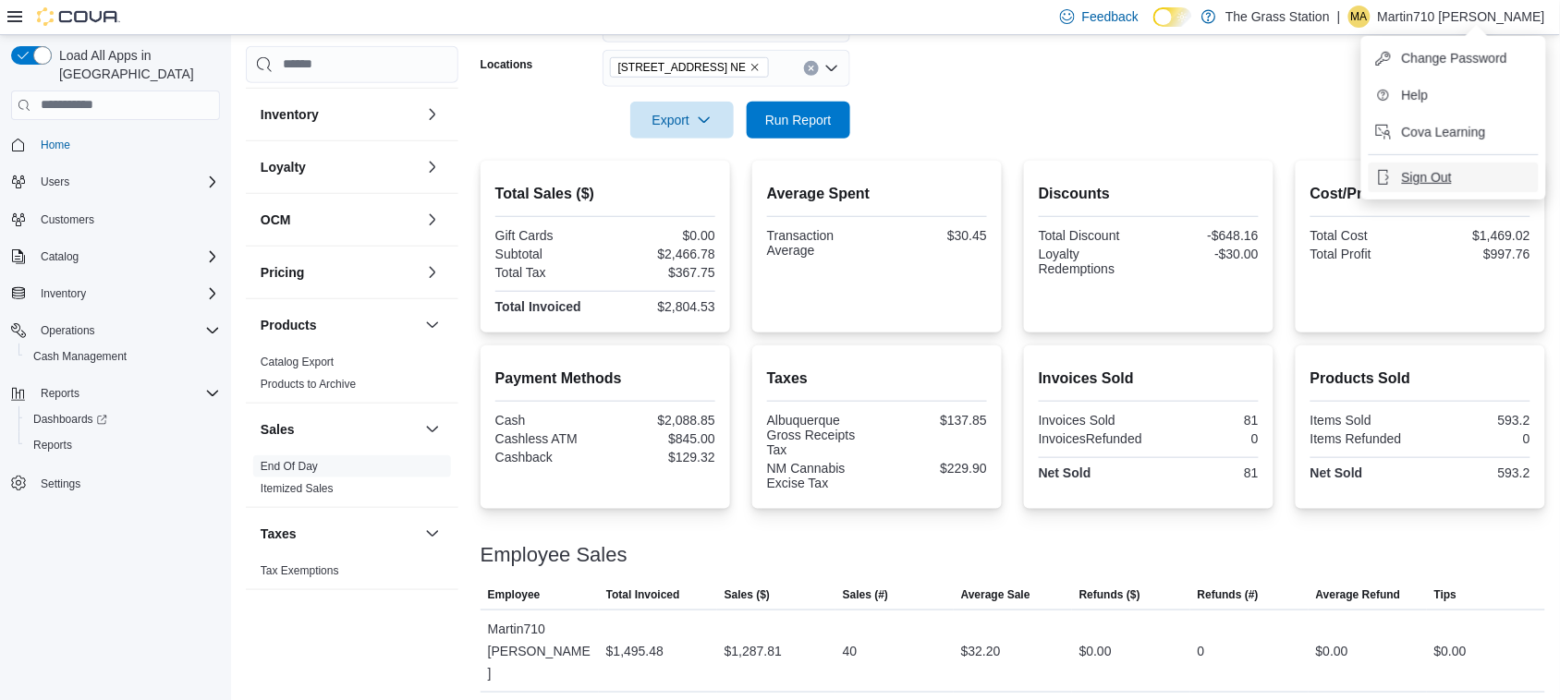
click at [1494, 172] on button "Sign Out" at bounding box center [1453, 178] width 170 height 30
